Goal: Information Seeking & Learning: Check status

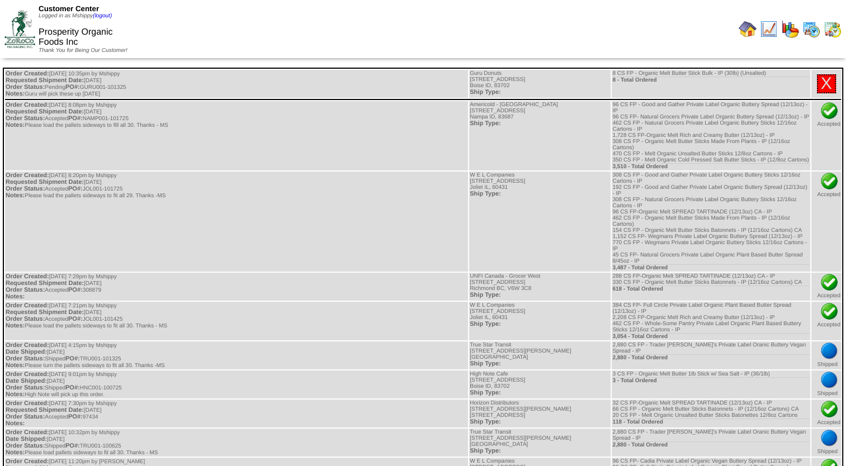
click at [799, 35] on td at bounding box center [790, 29] width 20 height 20
click at [796, 32] on img at bounding box center [790, 29] width 18 height 18
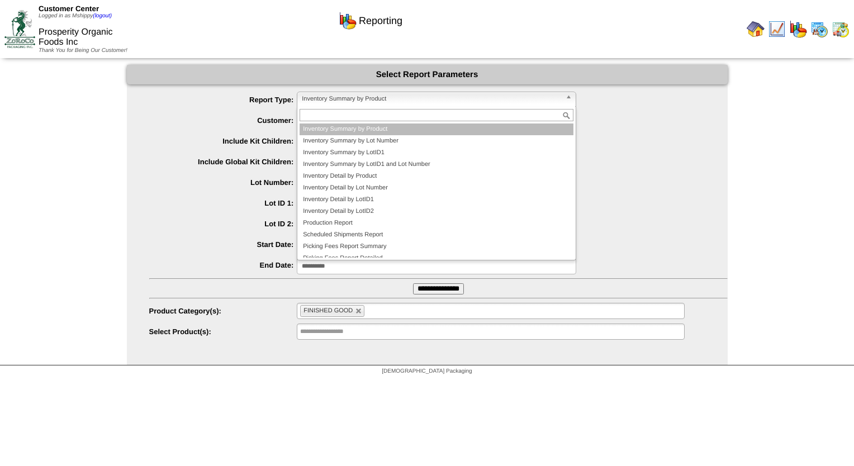
click at [378, 103] on span "Inventory Summary by Product" at bounding box center [431, 98] width 259 height 13
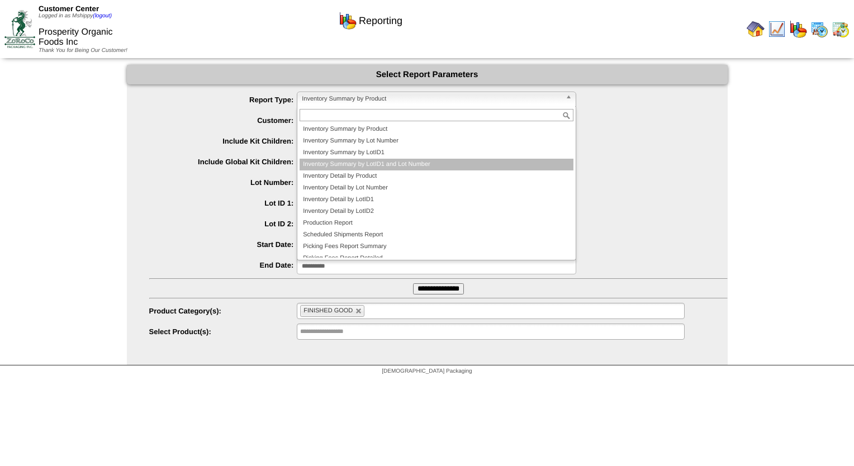
click at [386, 161] on li "Inventory Summary by LotID1 and Lot Number" at bounding box center [437, 165] width 274 height 12
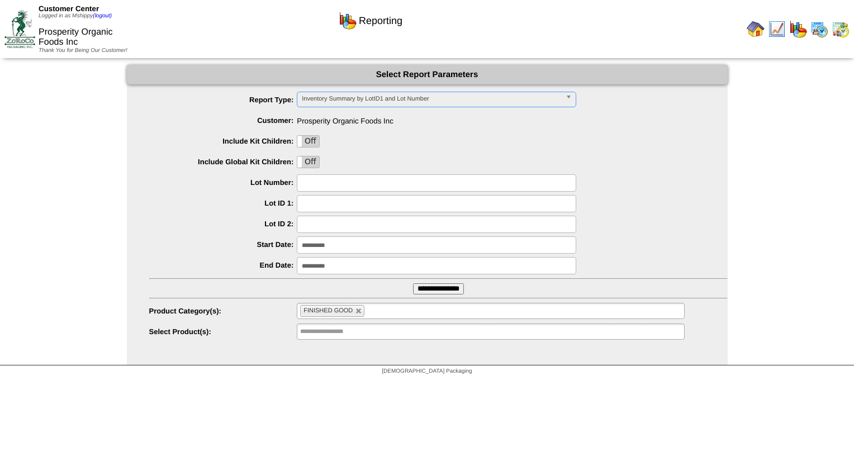
click at [442, 288] on input "**********" at bounding box center [438, 288] width 51 height 11
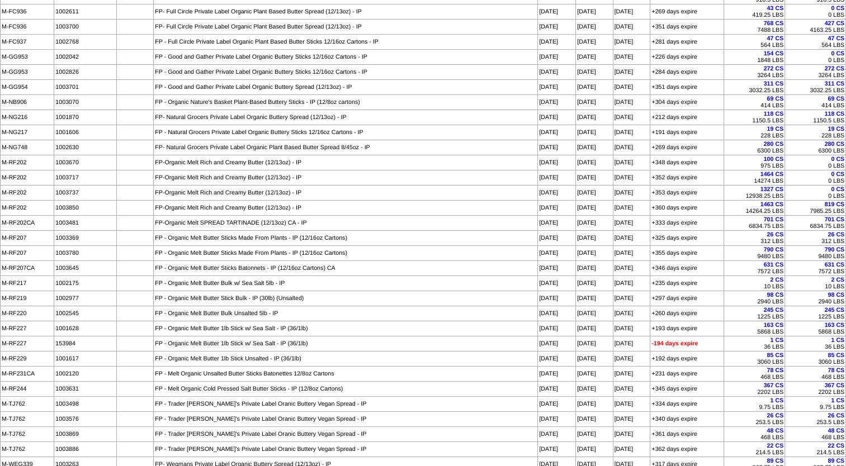
scroll to position [113, 0]
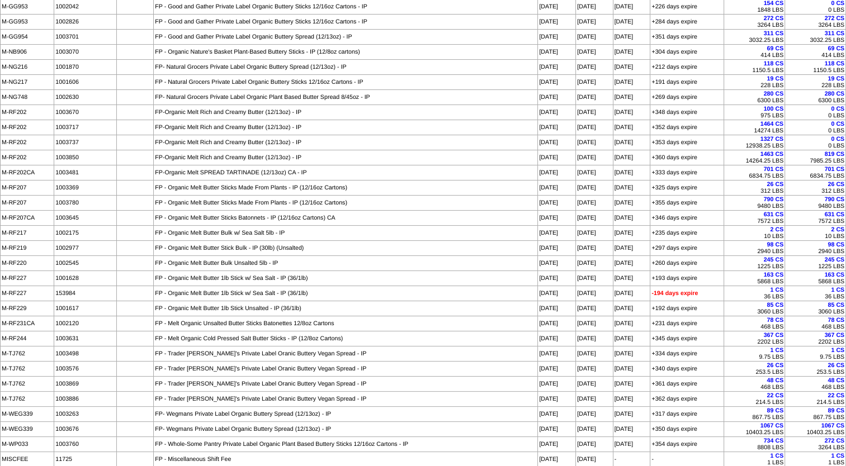
drag, startPoint x: 0, startPoint y: 319, endPoint x: 845, endPoint y: 321, distance: 845.2
click at [845, 321] on html "Inventory Summary Report for Prosperity Organic Foods Inc Printed on 10/13/2025…" at bounding box center [423, 179] width 846 height 584
